Goal: Information Seeking & Learning: Learn about a topic

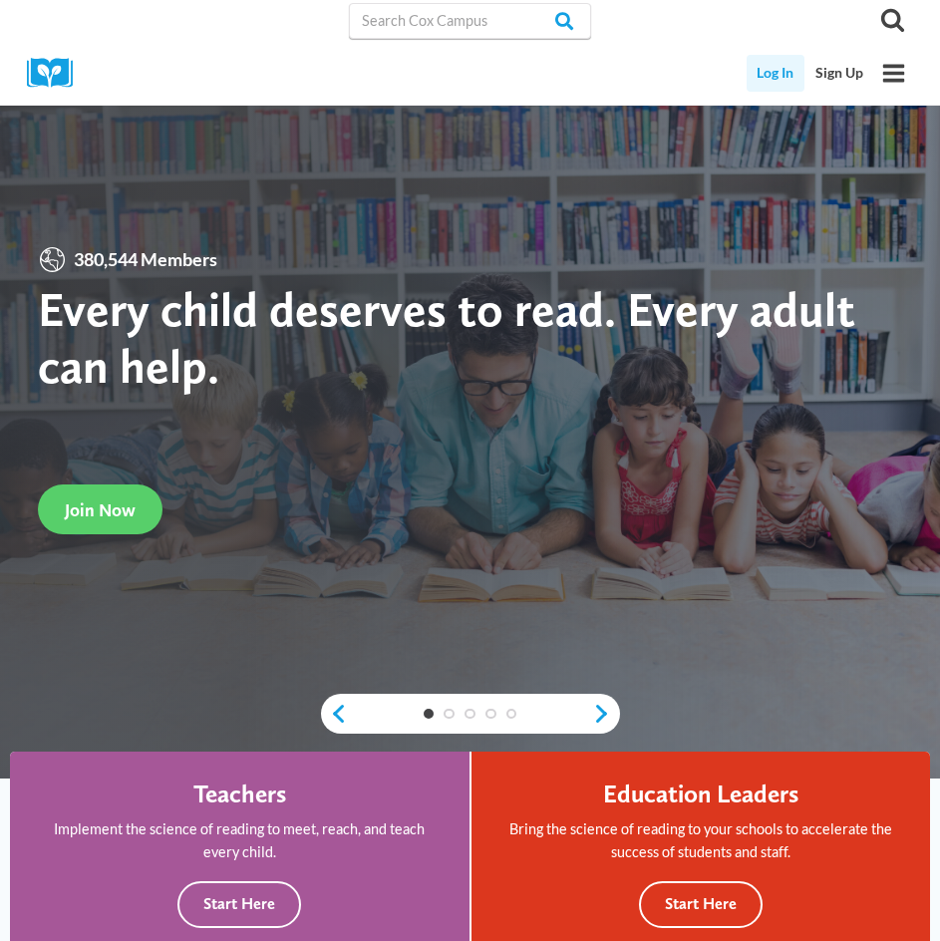
click at [778, 71] on link "Log In" at bounding box center [776, 73] width 59 height 37
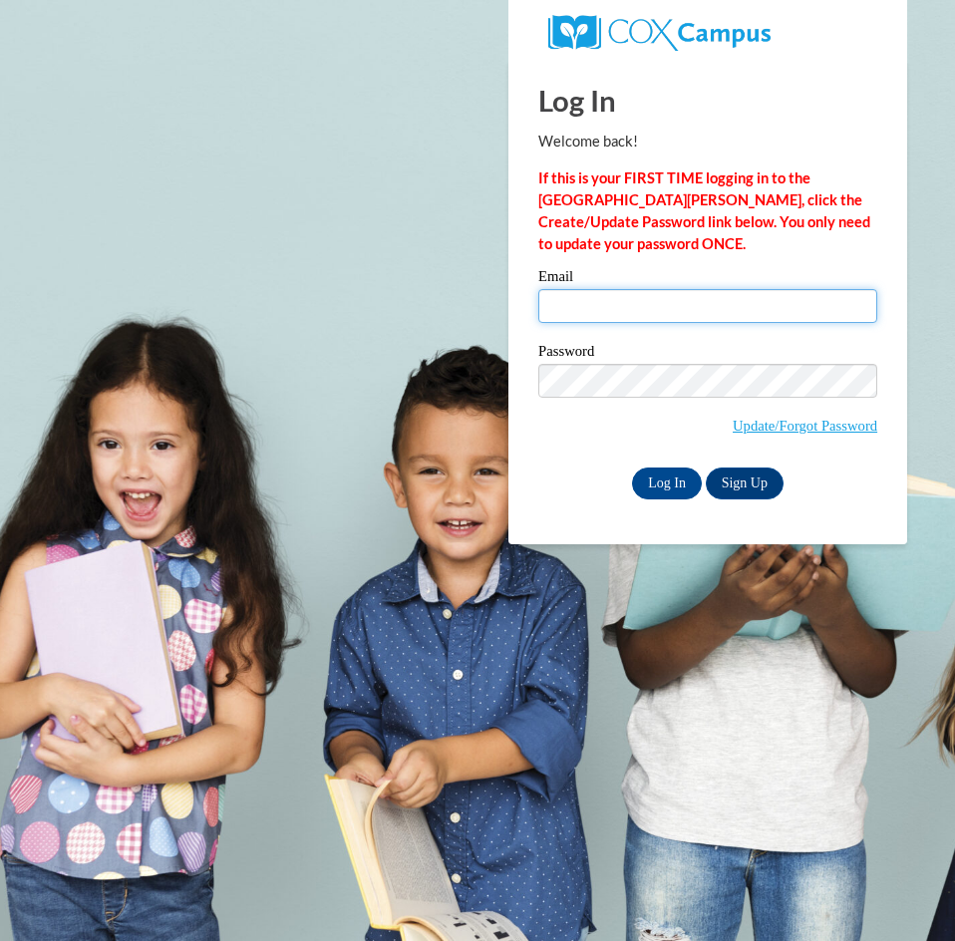
click at [642, 298] on input "Email" at bounding box center [707, 306] width 339 height 34
type input "nbacchus@mylilgenies.com"
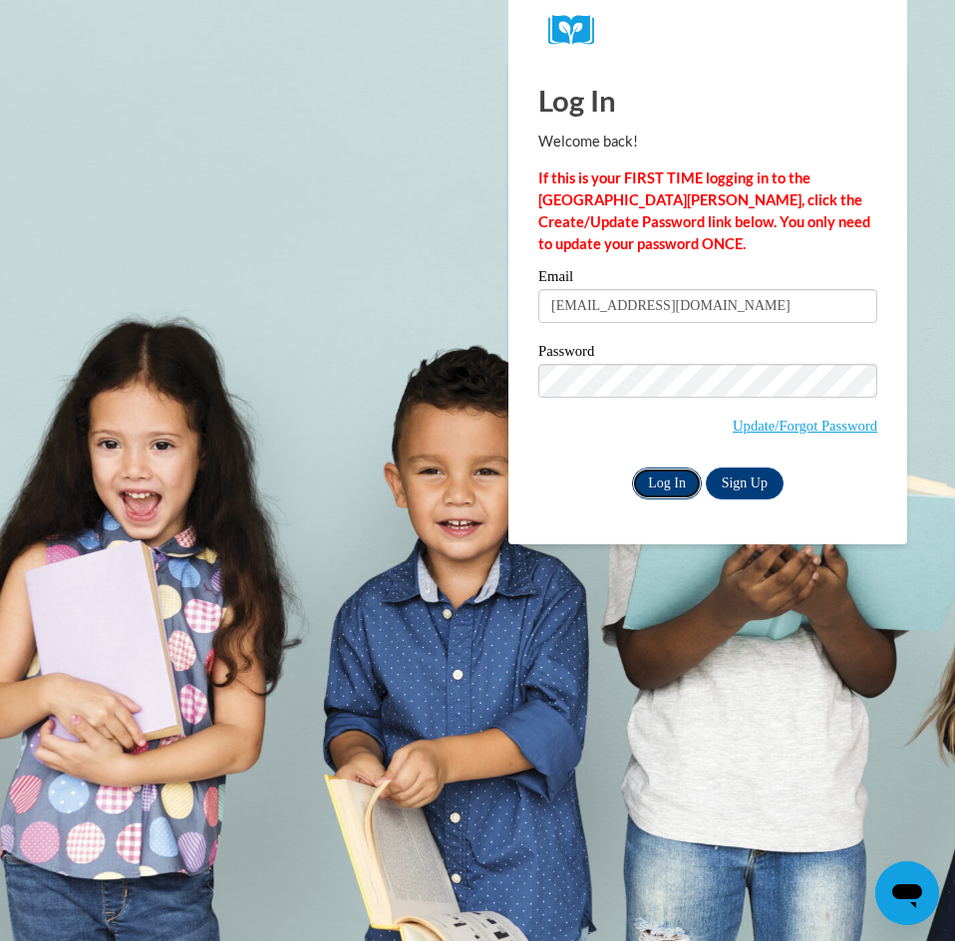
click at [663, 492] on input "Log In" at bounding box center [667, 484] width 70 height 32
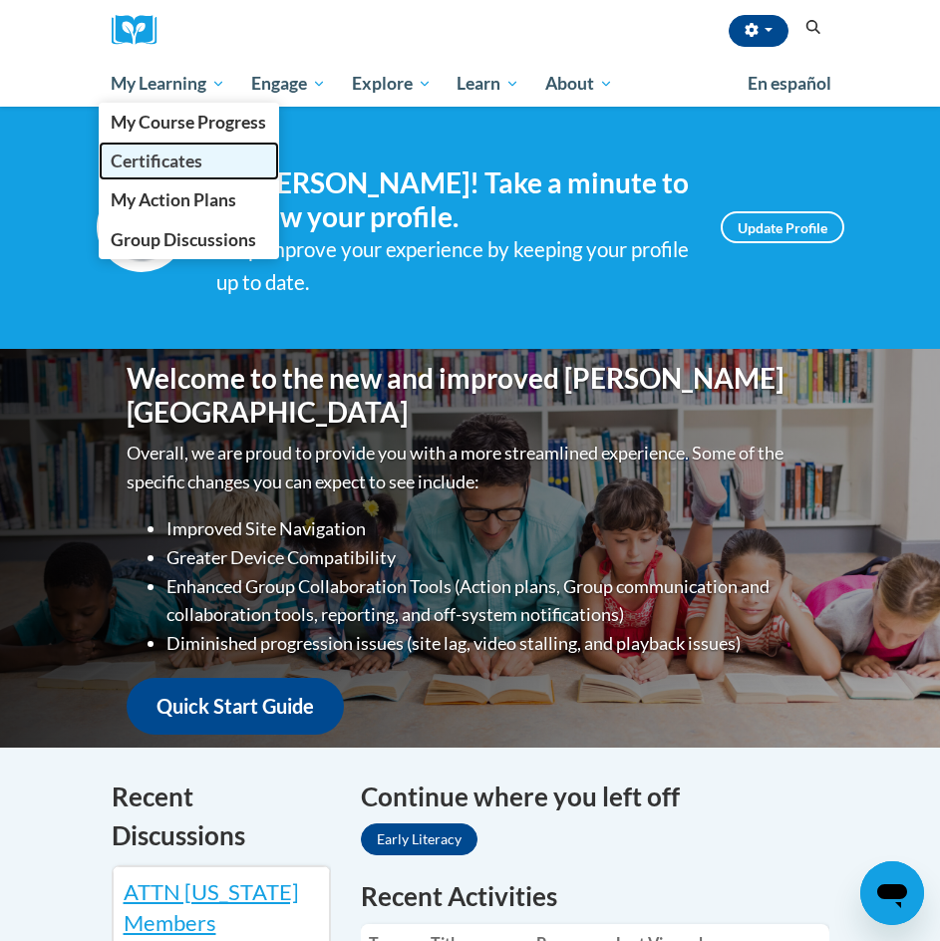
click at [195, 169] on span "Certificates" at bounding box center [157, 161] width 92 height 21
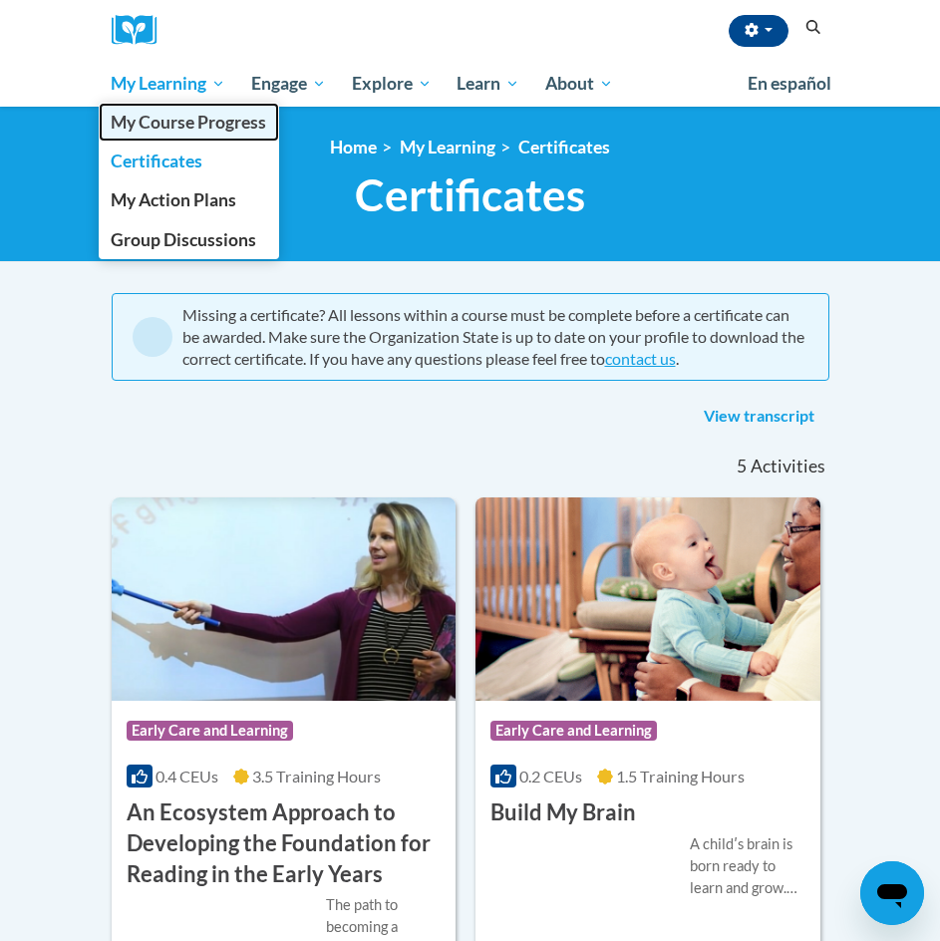
click at [161, 128] on span "My Course Progress" at bounding box center [189, 122] width 156 height 21
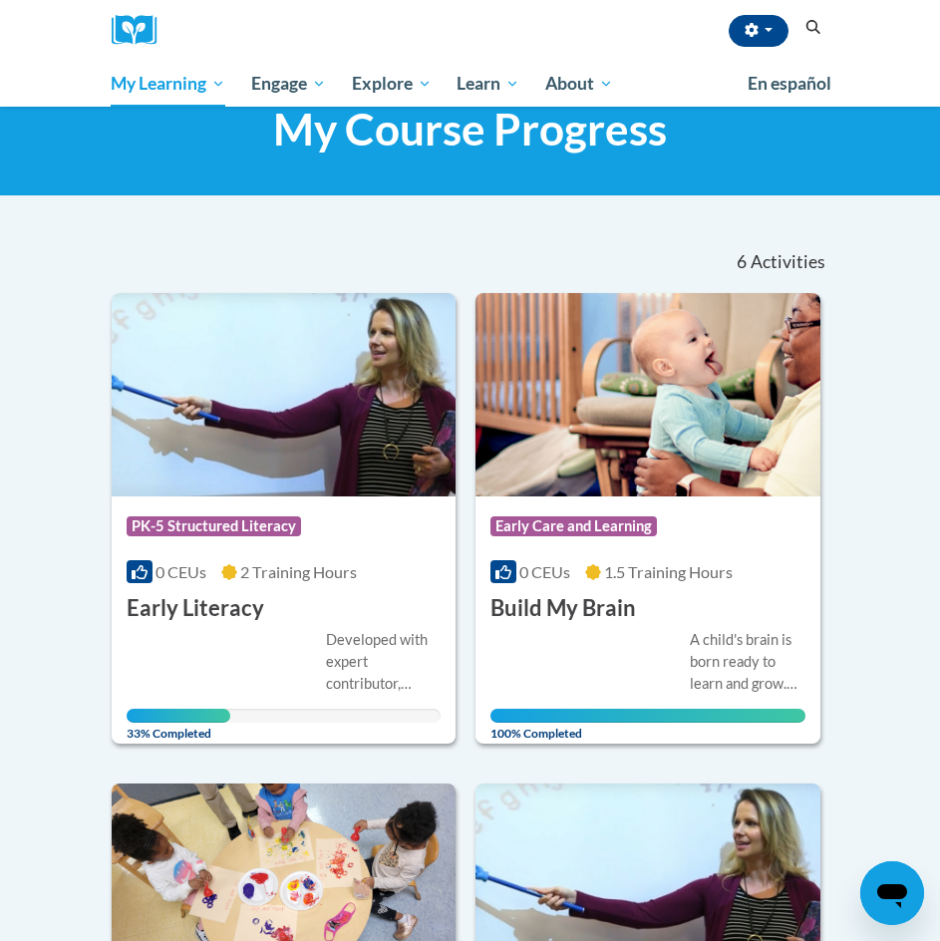
scroll to position [199, 0]
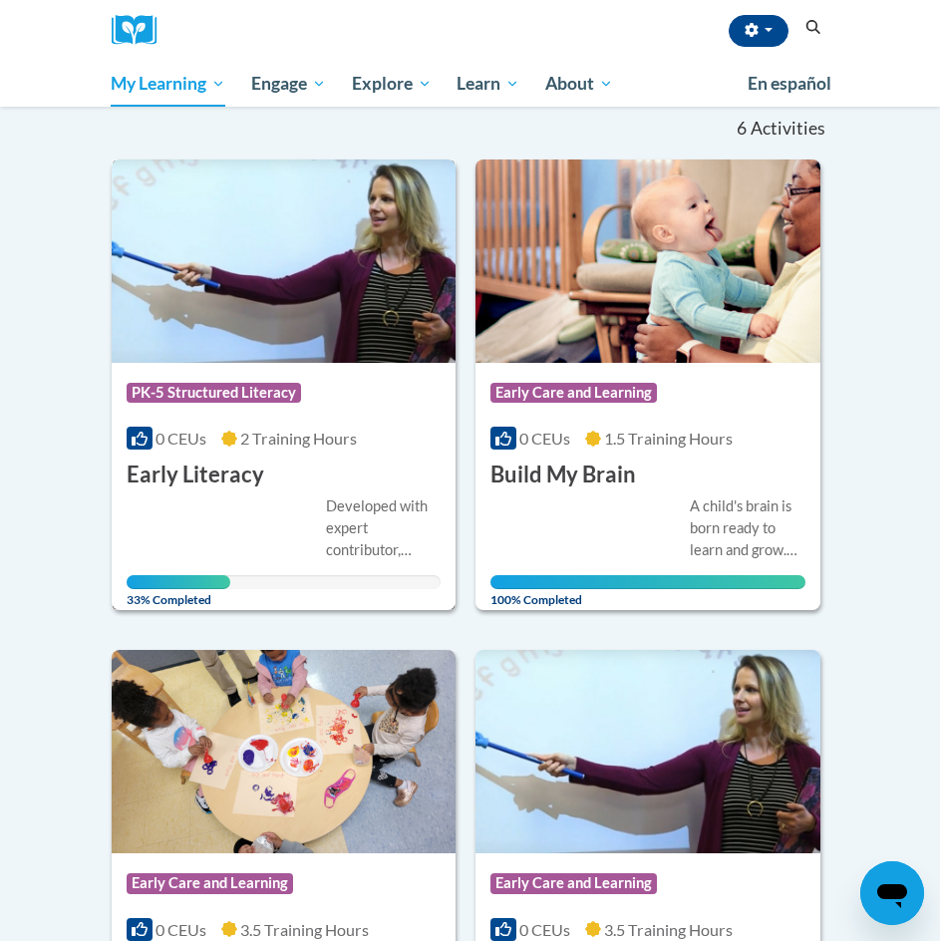
click at [215, 395] on span "PK-5 Structured Literacy" at bounding box center [214, 393] width 175 height 20
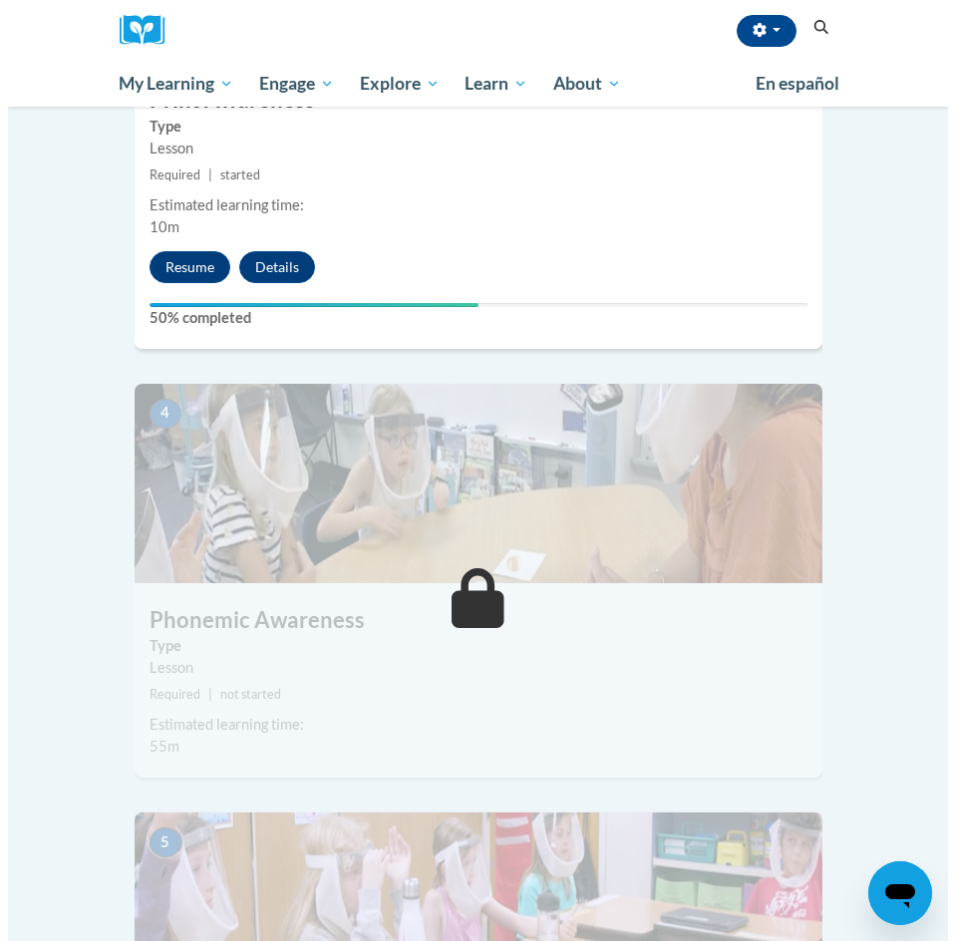
scroll to position [1596, 0]
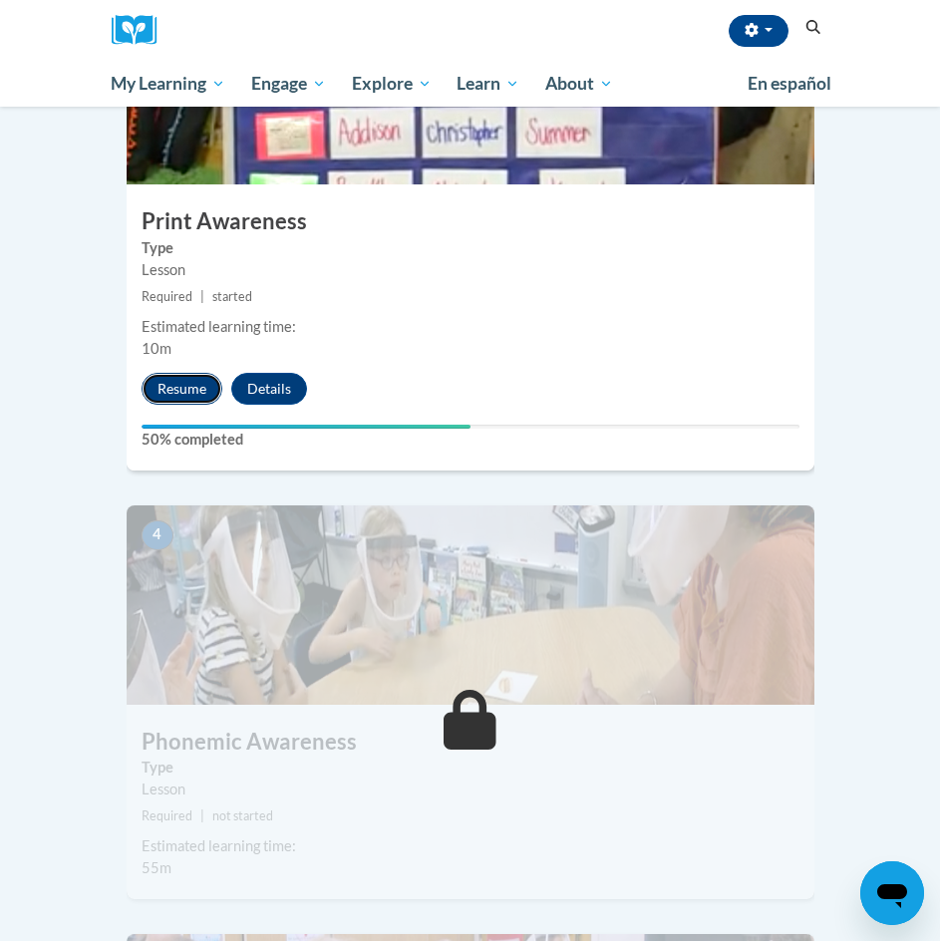
click at [176, 373] on button "Resume" at bounding box center [182, 389] width 81 height 32
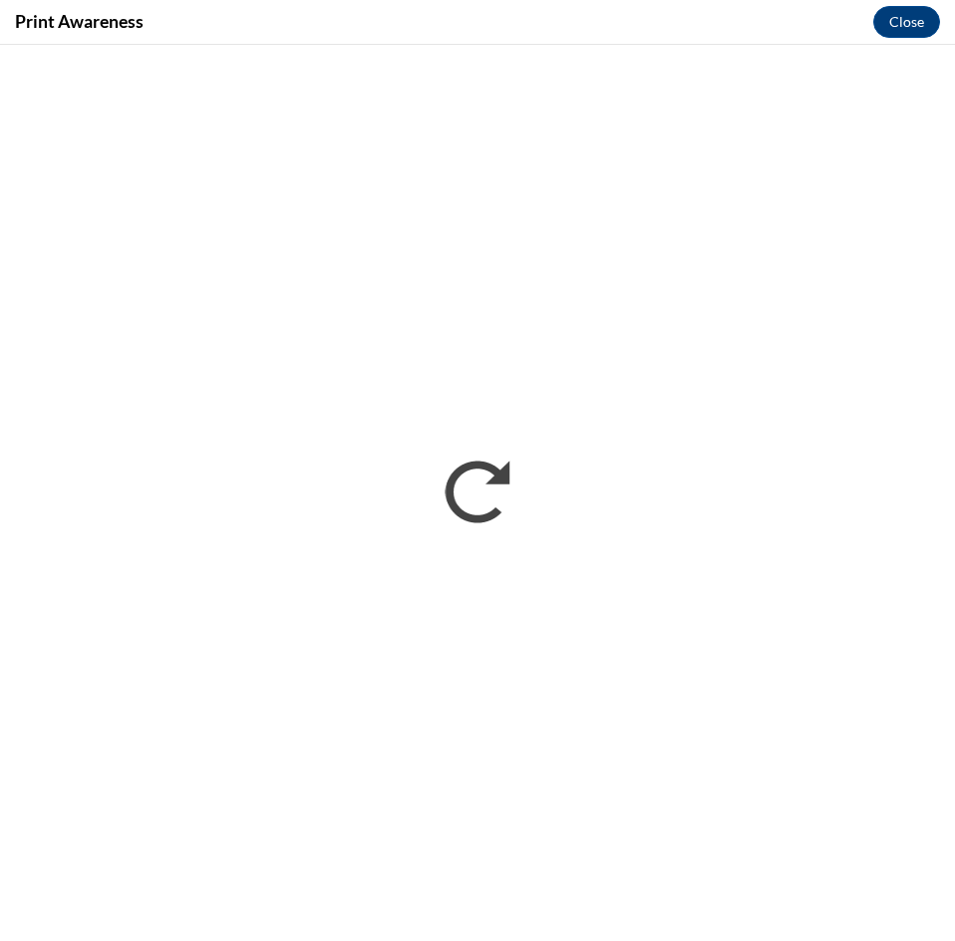
scroll to position [0, 0]
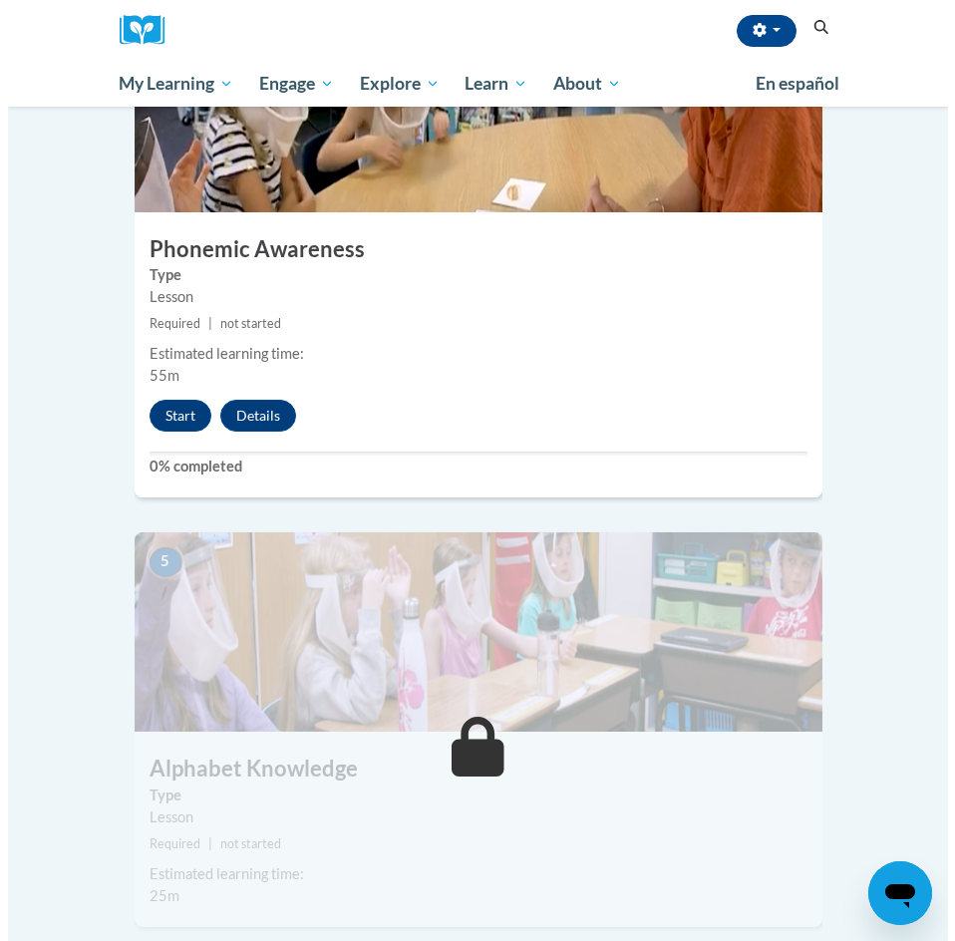
scroll to position [1994, 0]
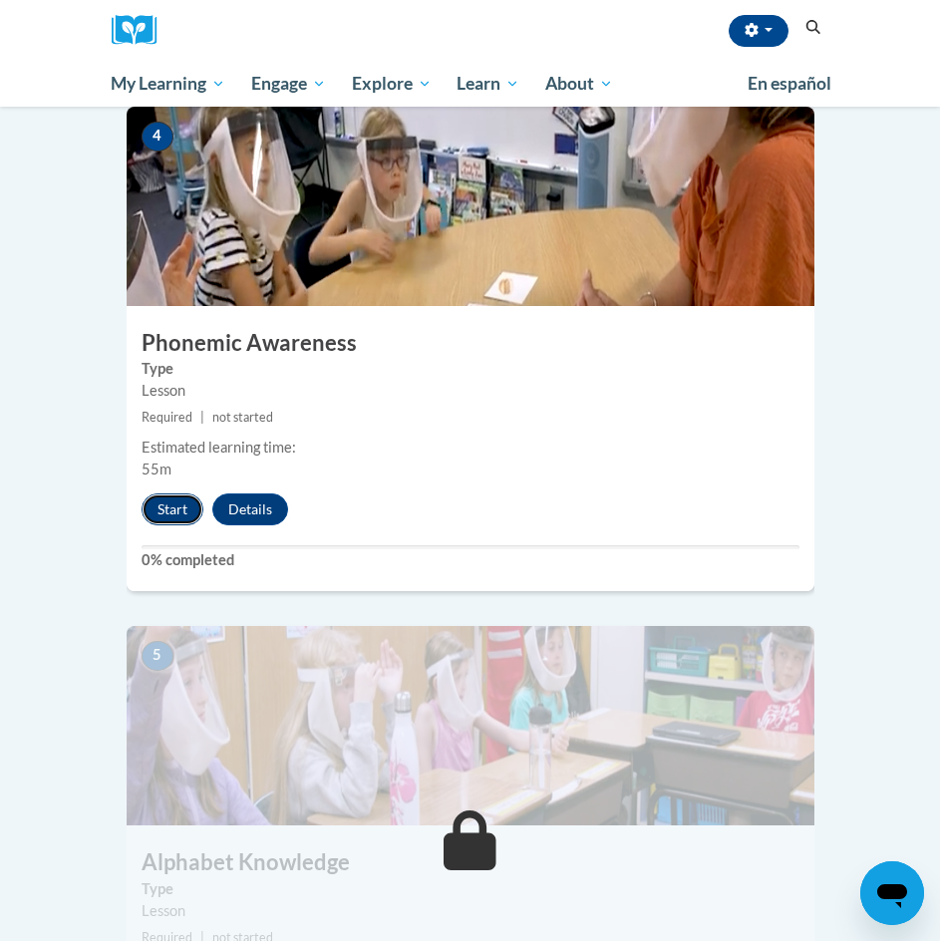
click at [174, 494] on button "Start" at bounding box center [173, 510] width 62 height 32
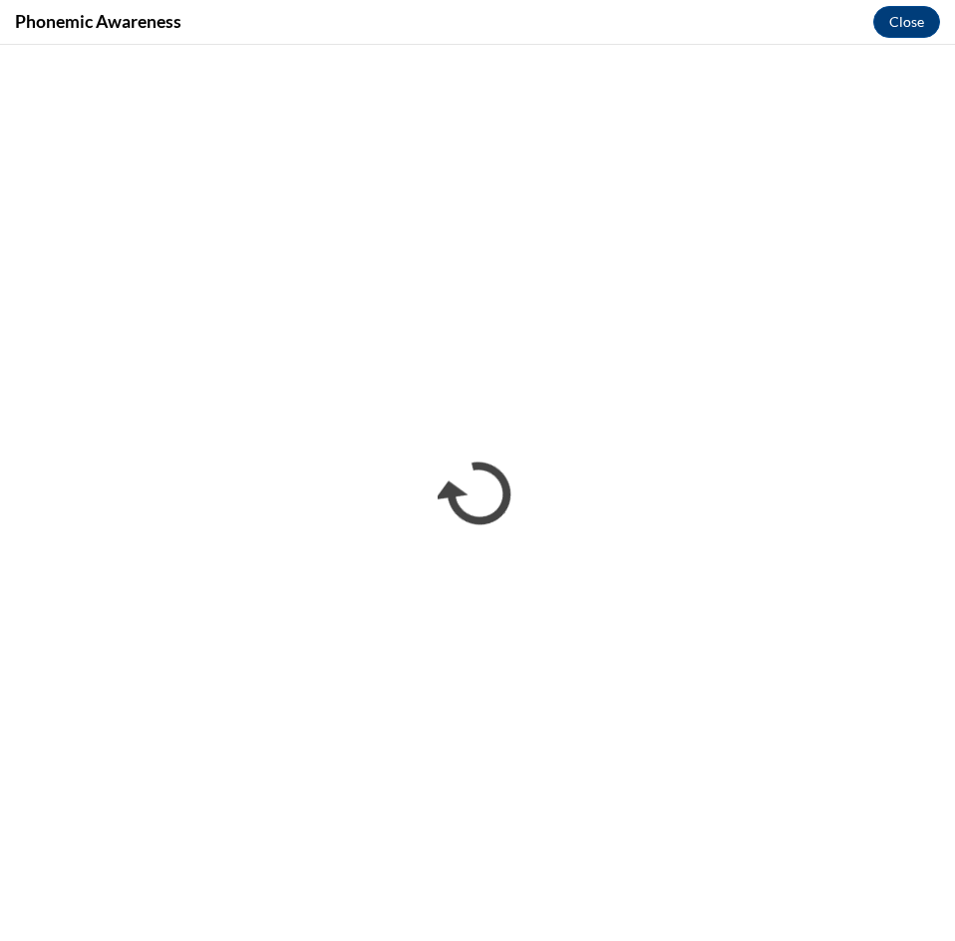
scroll to position [0, 0]
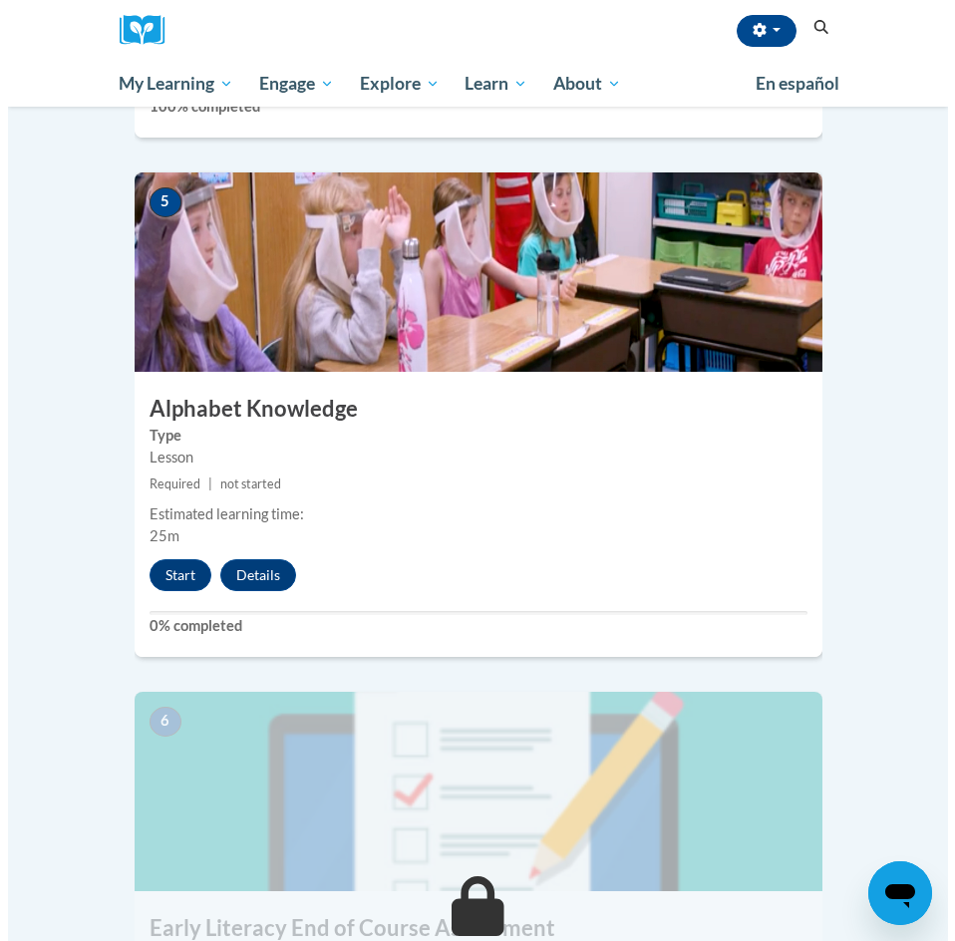
scroll to position [2393, 0]
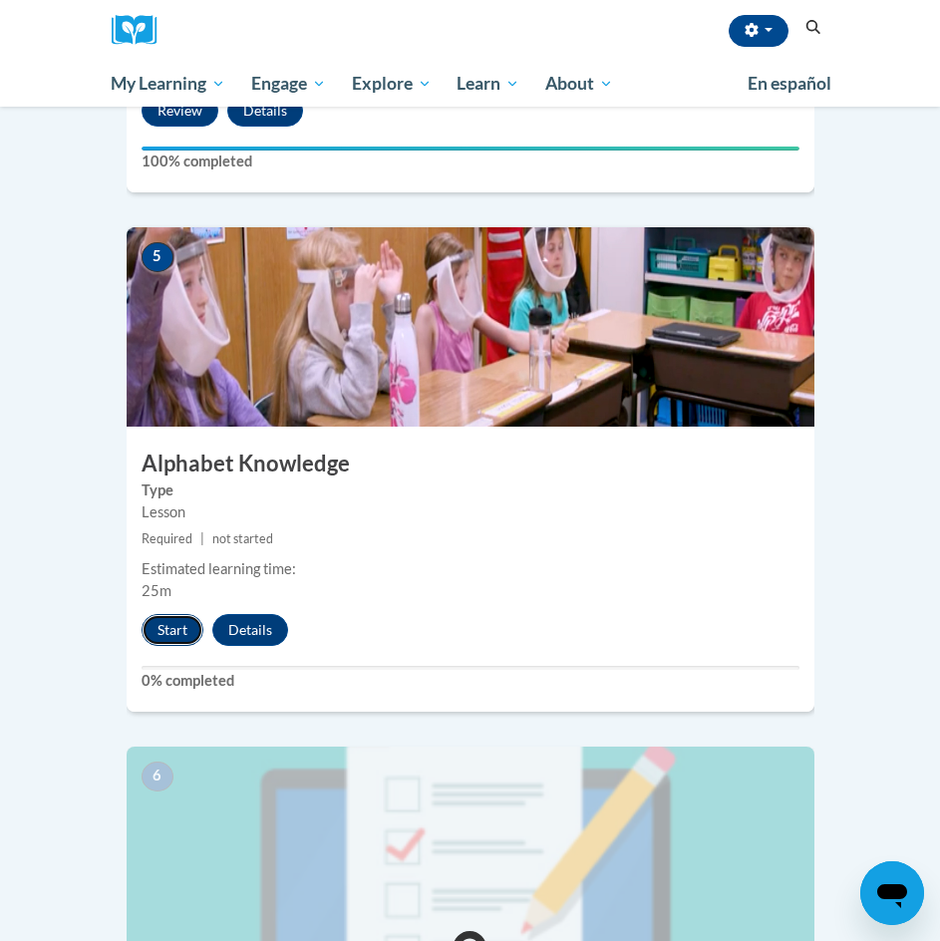
click at [163, 614] on button "Start" at bounding box center [173, 630] width 62 height 32
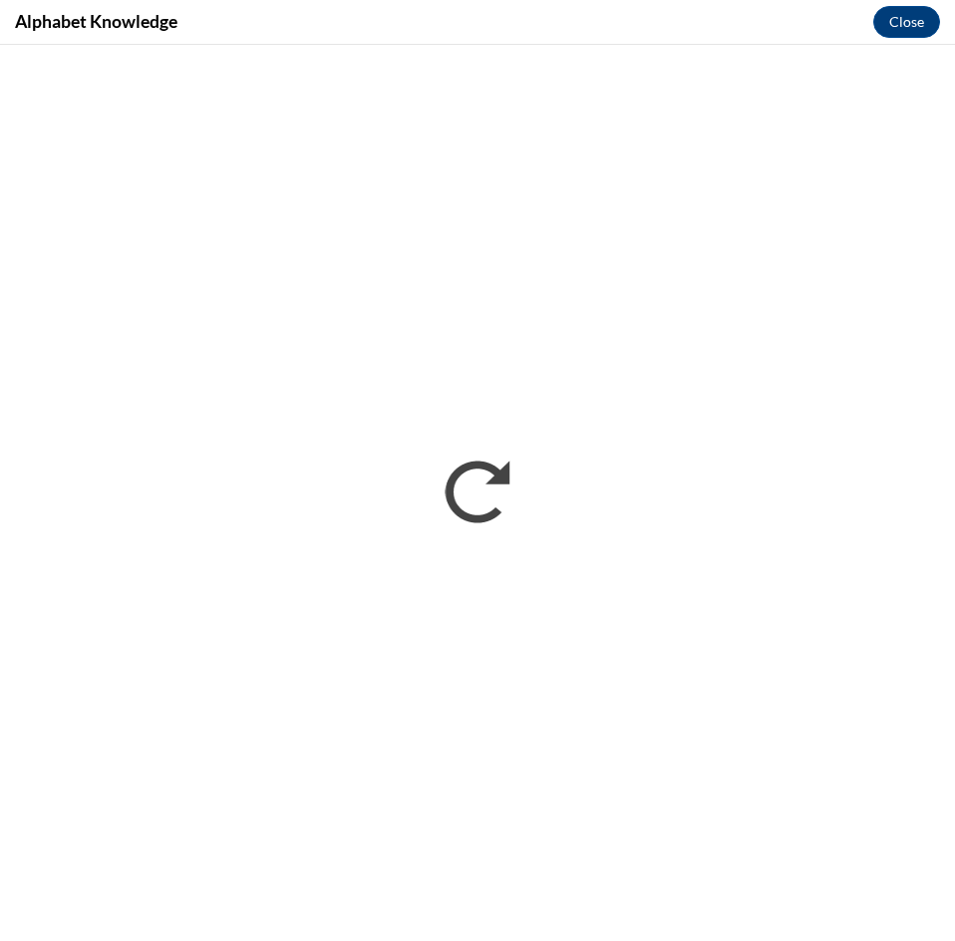
scroll to position [0, 0]
